Goal: Navigation & Orientation: Go to known website

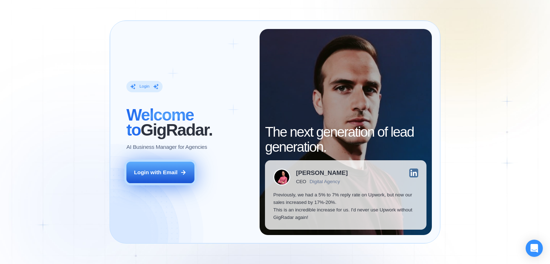
click at [166, 174] on div "Login with Email" at bounding box center [156, 173] width 44 height 8
